Goal: Information Seeking & Learning: Learn about a topic

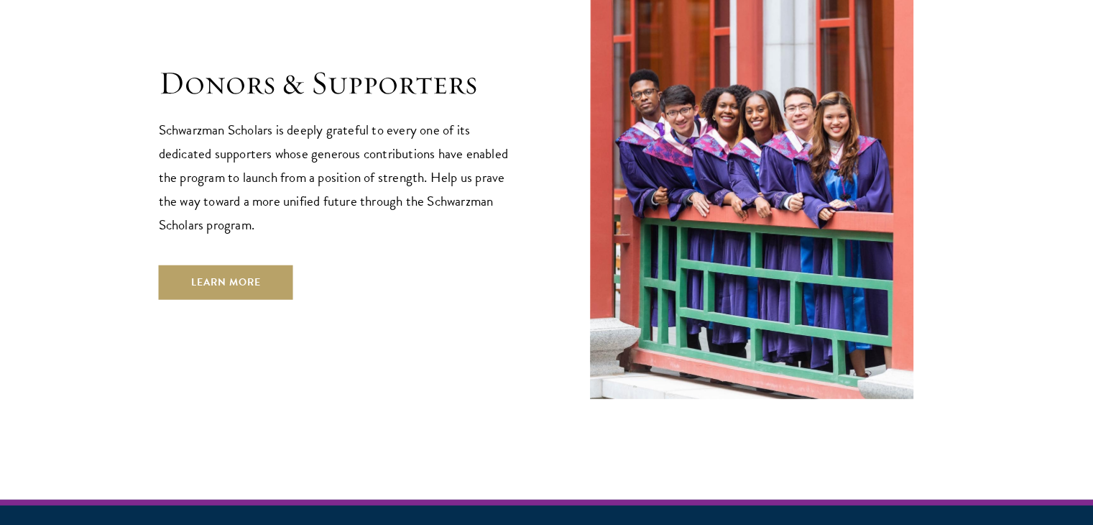
scroll to position [4133, 0]
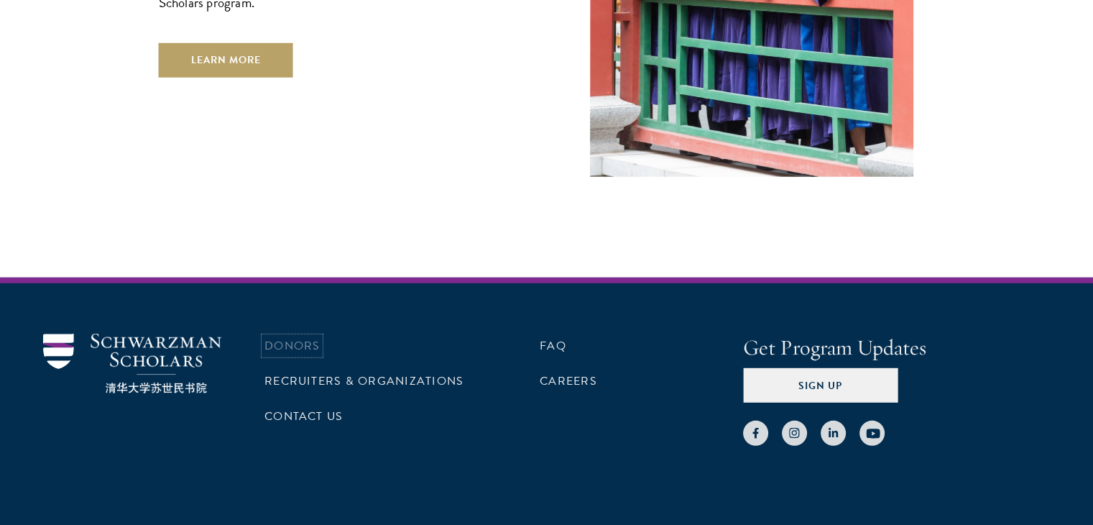
click at [295, 337] on link "Donors" at bounding box center [291, 345] width 55 height 17
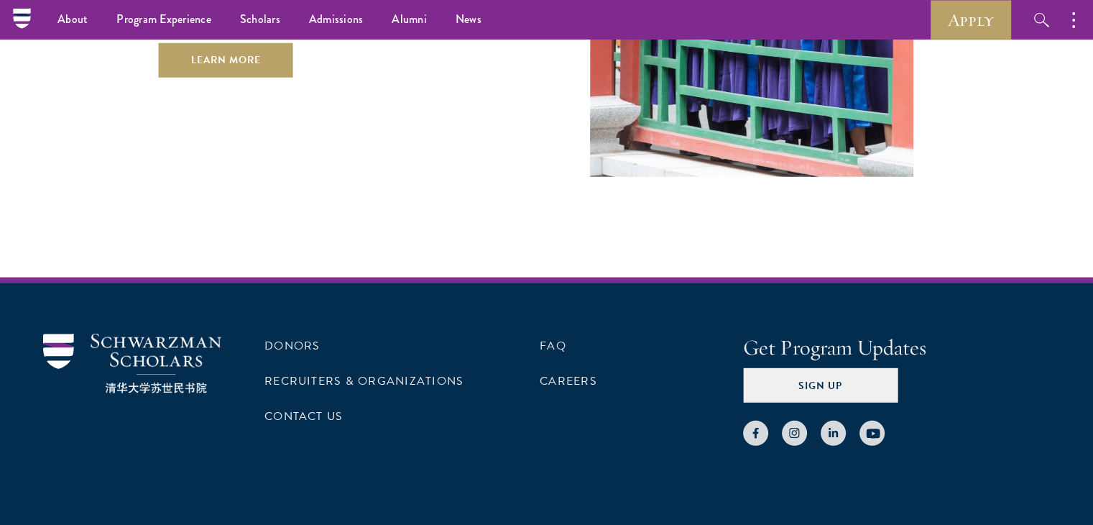
scroll to position [4130, 0]
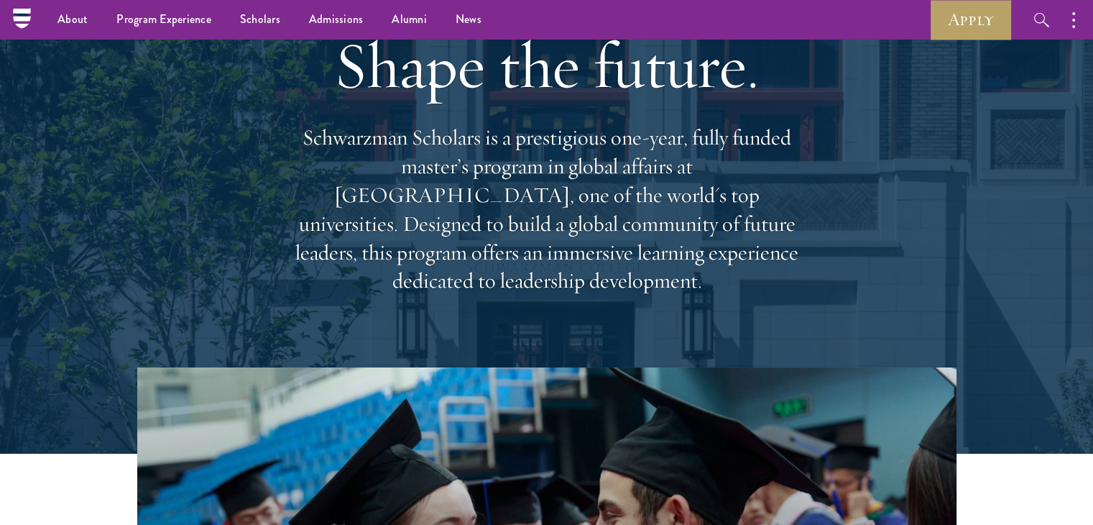
scroll to position [75, 0]
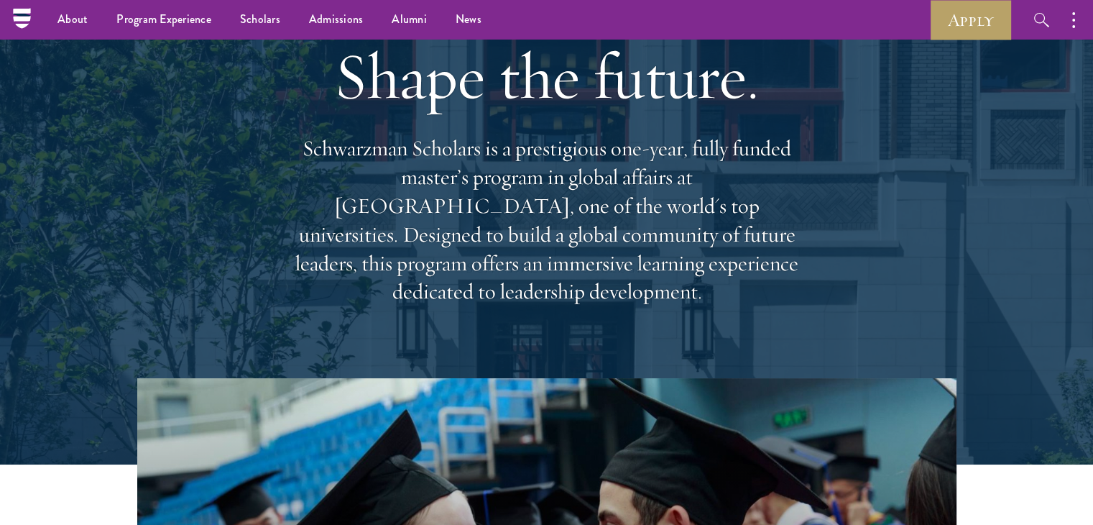
drag, startPoint x: 788, startPoint y: 273, endPoint x: 276, endPoint y: 160, distance: 523.9
click at [276, 160] on div "Shape the future. Schwarzman Scholars is a prestigious one-year, fully funded m…" at bounding box center [546, 171] width 949 height 414
copy p "Schwarzman Scholars is a prestigious one-year, fully funded master’s program in…"
click at [997, 101] on div "Shape the future. Schwarzman Scholars is a prestigious one-year, fully funded m…" at bounding box center [546, 171] width 949 height 414
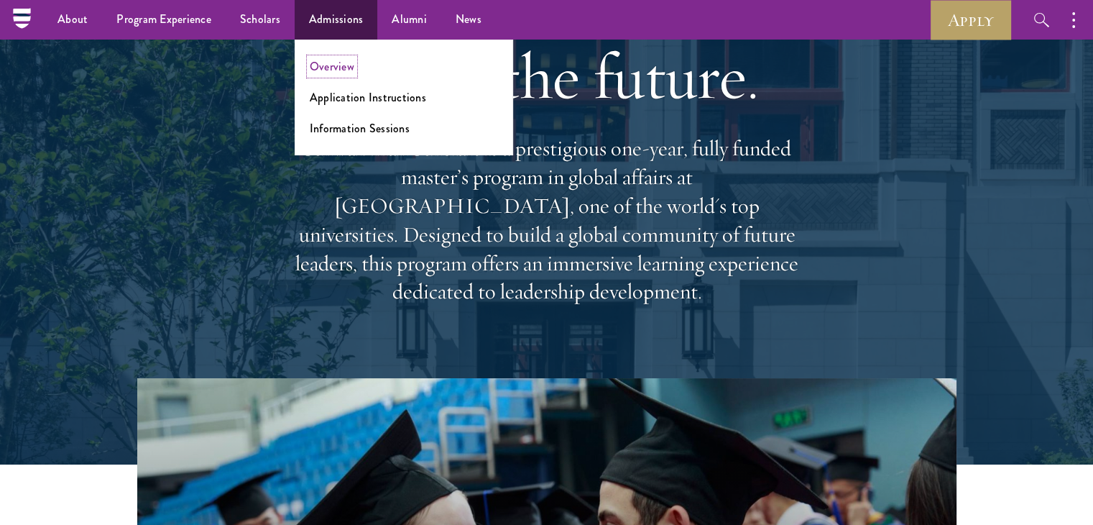
click at [337, 68] on link "Overview" at bounding box center [332, 66] width 45 height 17
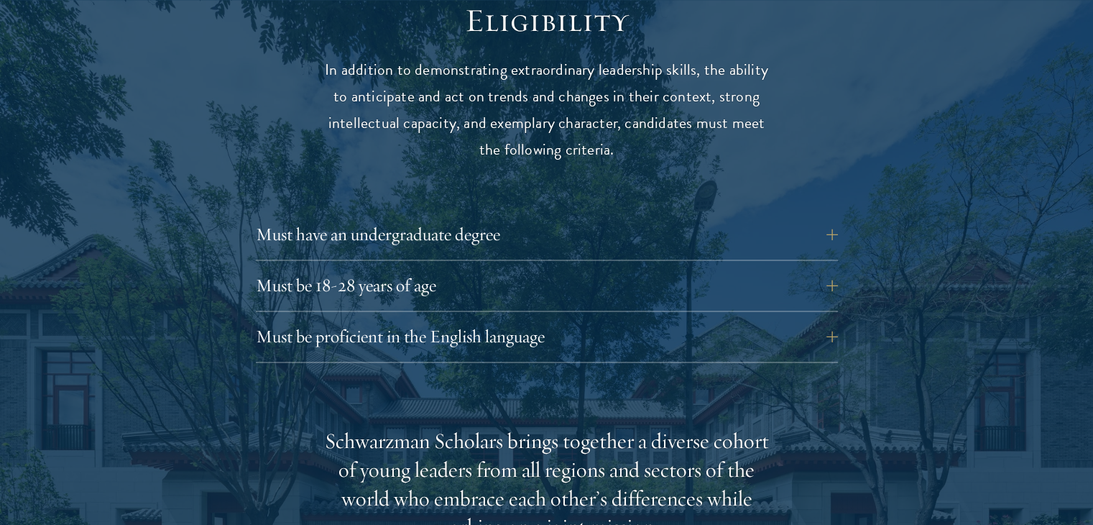
scroll to position [1929, 0]
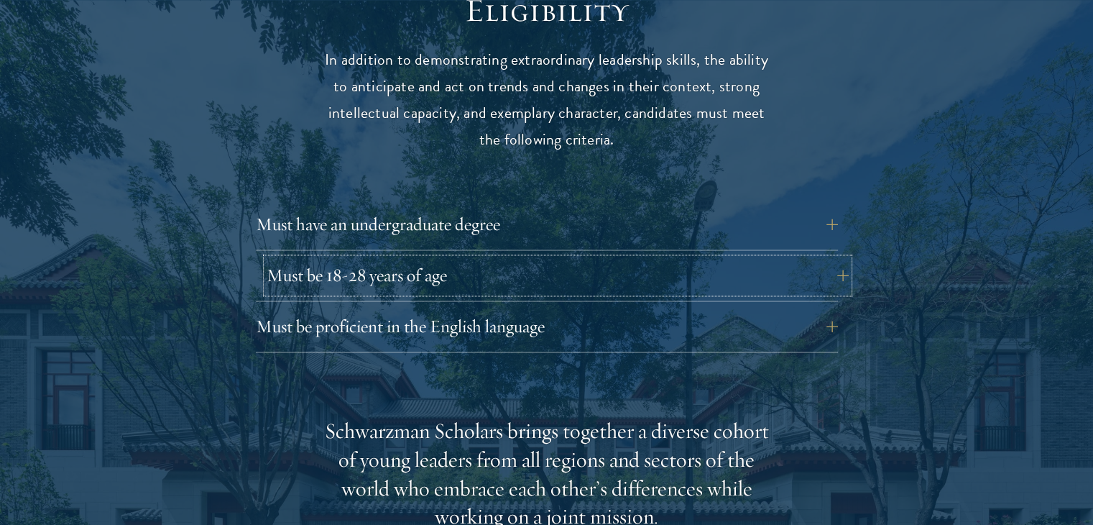
click at [836, 258] on button "Must be 18-28 years of age" at bounding box center [558, 275] width 582 height 34
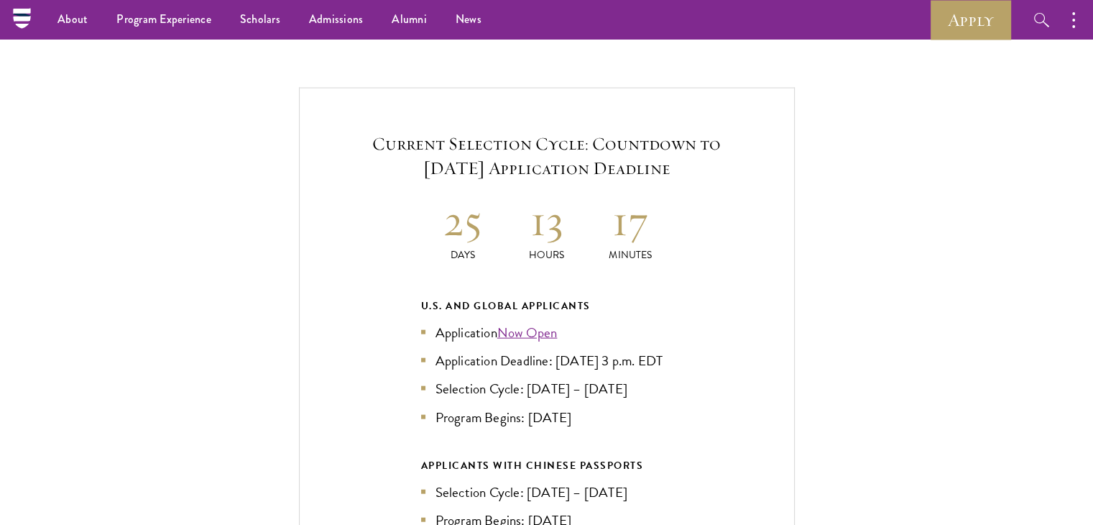
scroll to position [3141, 0]
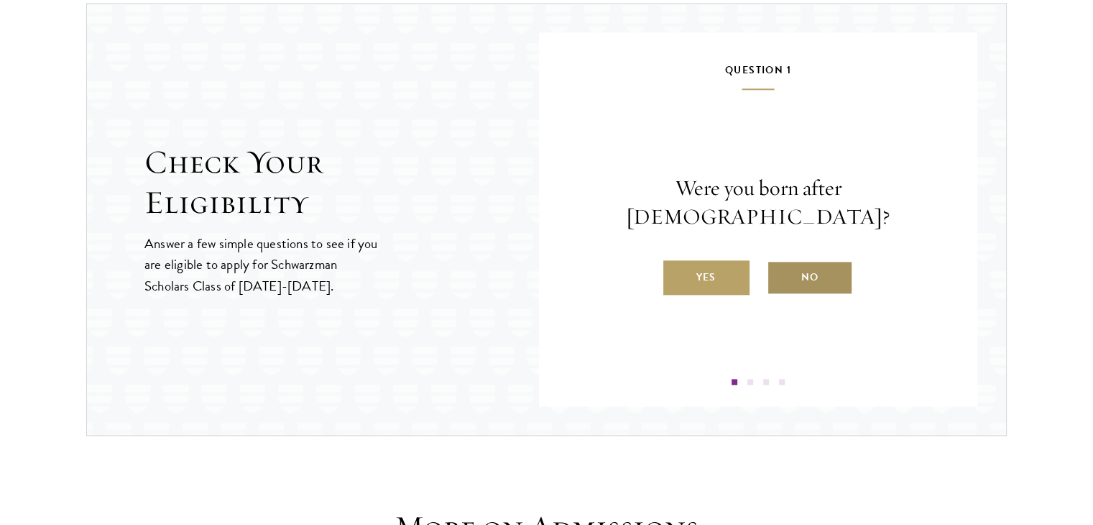
click at [811, 269] on label "No" at bounding box center [810, 277] width 86 height 34
click at [780, 269] on input "No" at bounding box center [773, 268] width 13 height 13
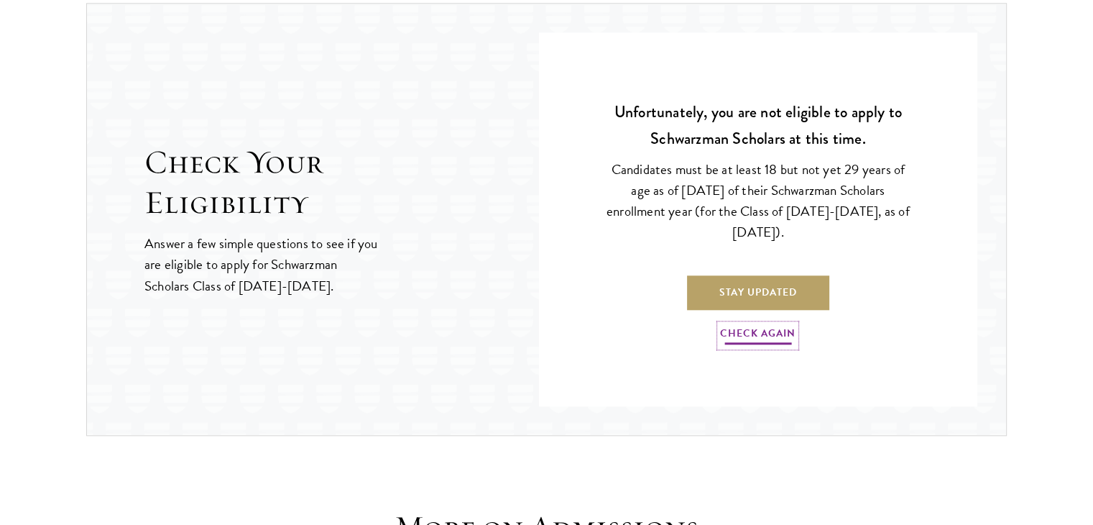
click at [764, 335] on link "Check Again" at bounding box center [757, 335] width 75 height 22
